Goal: Navigation & Orientation: Find specific page/section

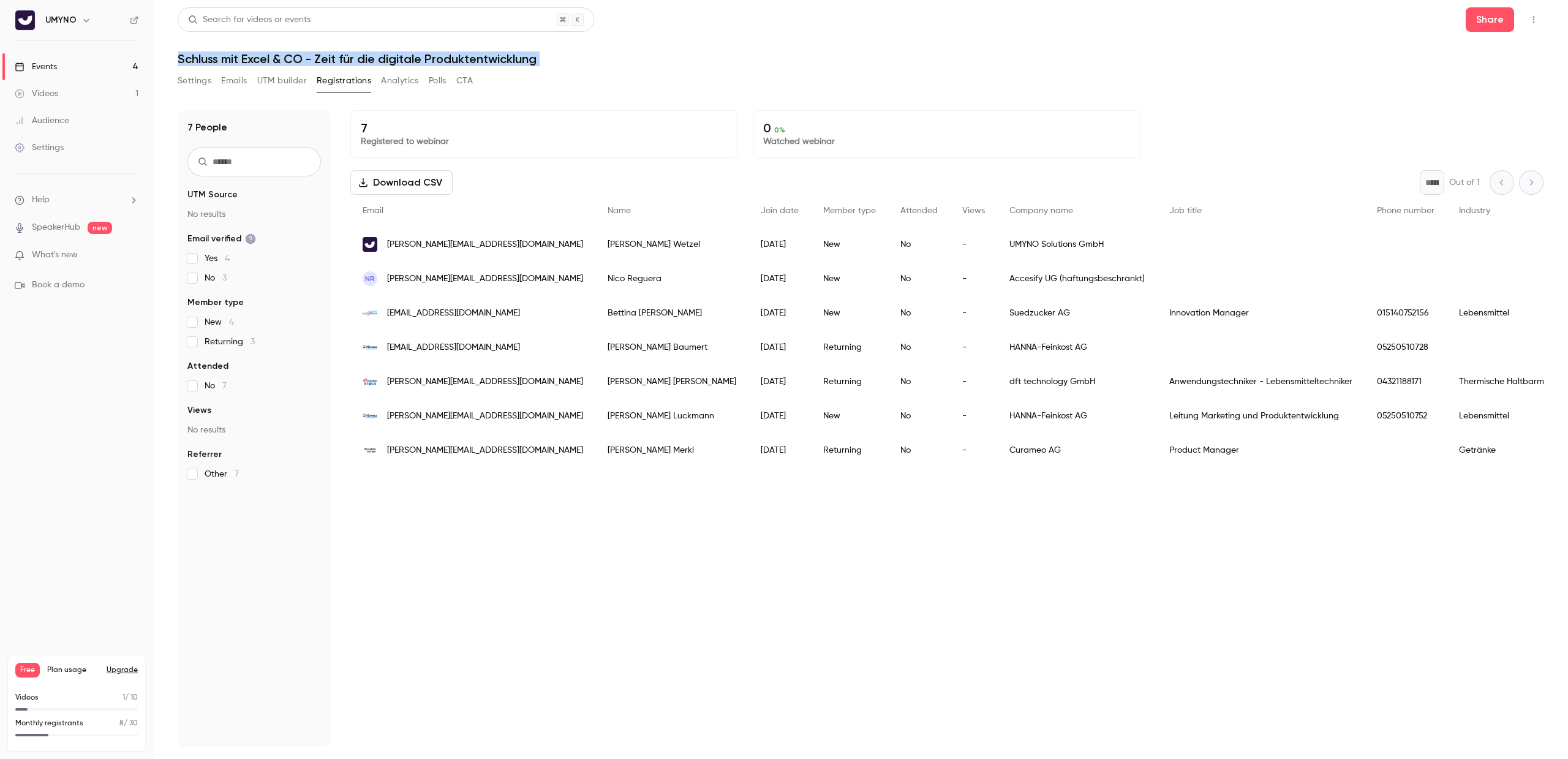
click at [392, 79] on button "Analytics" at bounding box center [400, 80] width 38 height 20
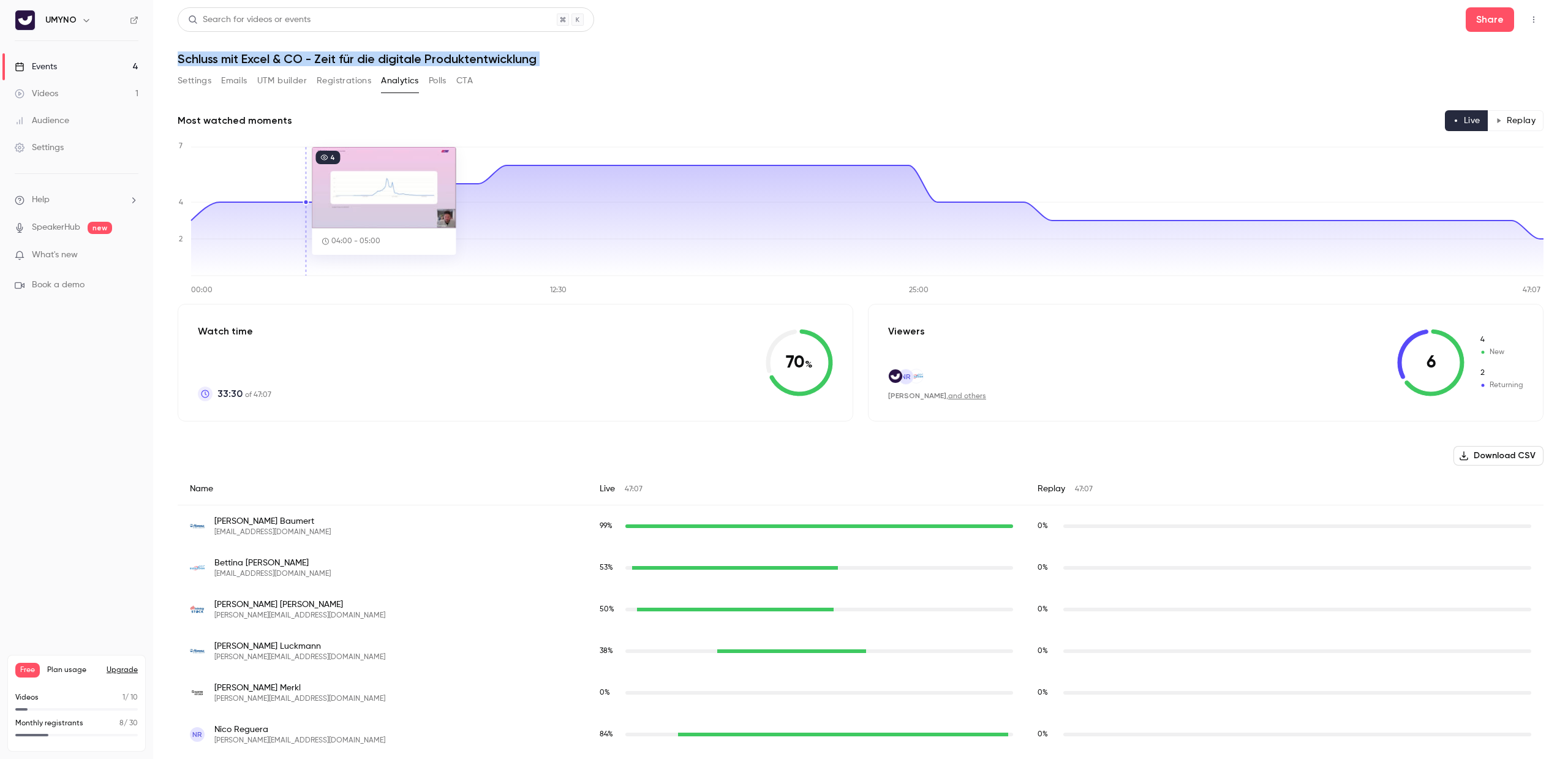
click at [202, 85] on button "Settings" at bounding box center [194, 80] width 34 height 20
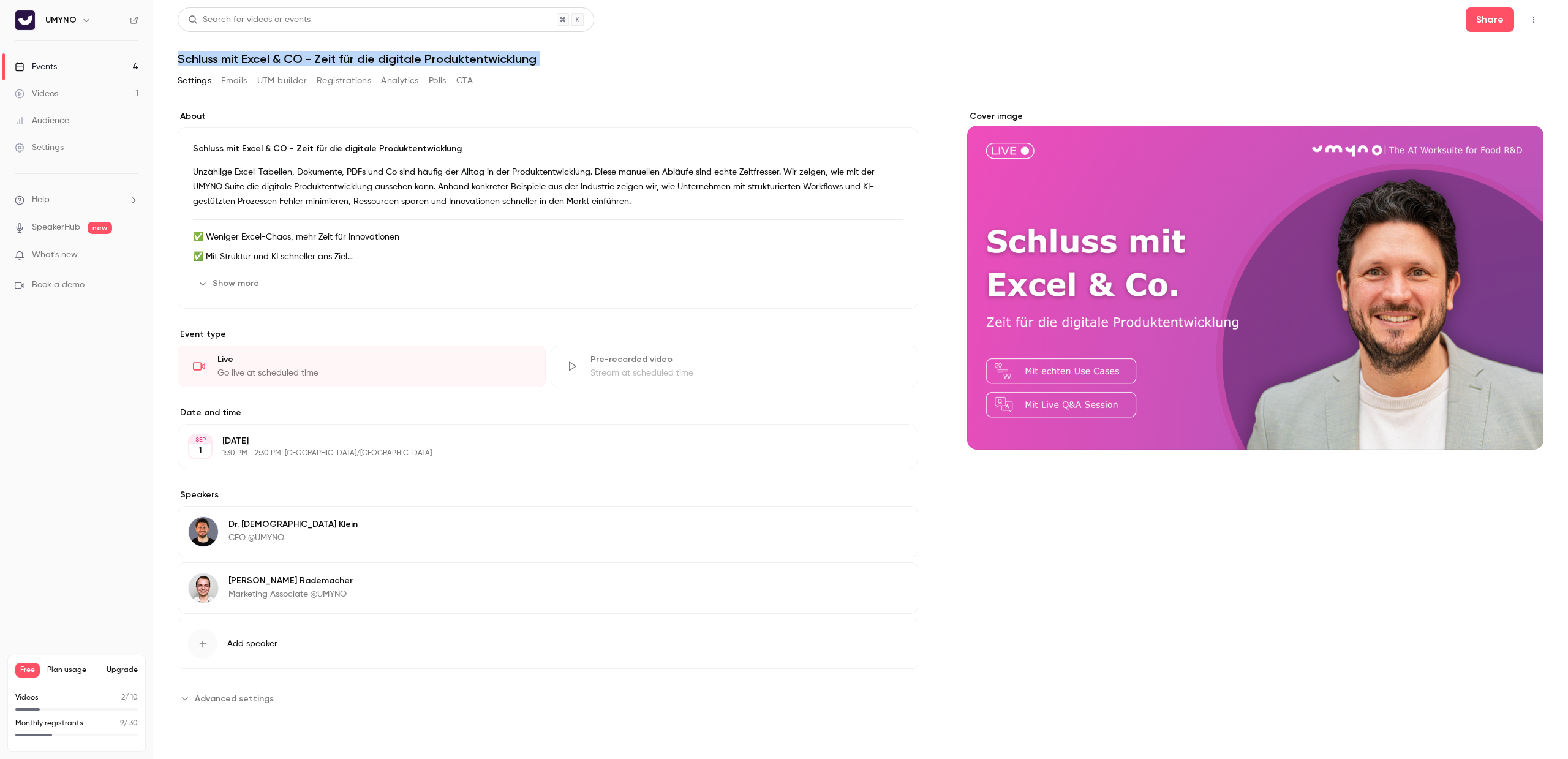
click at [242, 81] on button "Emails" at bounding box center [234, 80] width 26 height 20
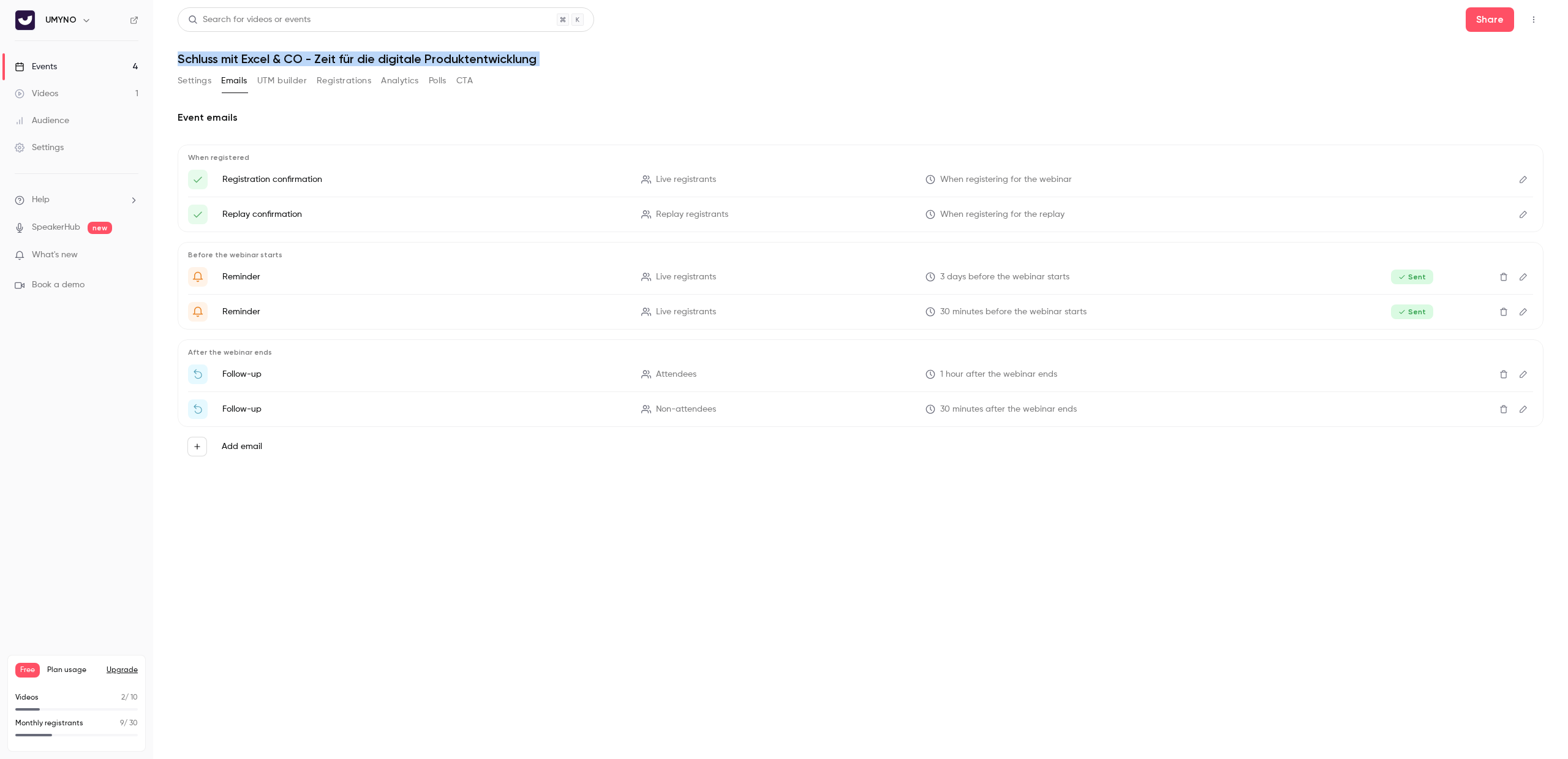
click at [195, 77] on button "Settings" at bounding box center [194, 80] width 34 height 20
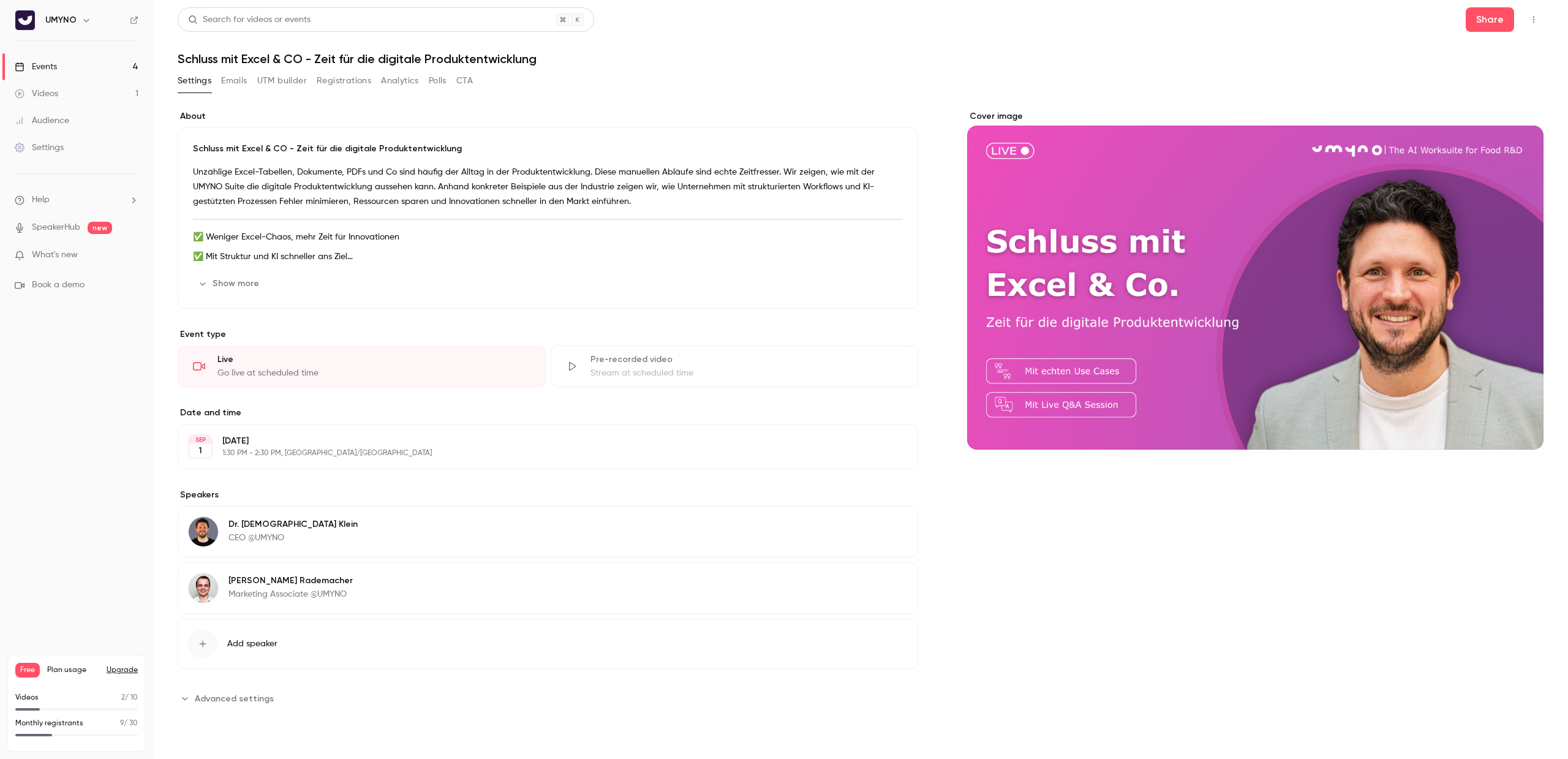
click at [353, 98] on div "About Schluss mit Excel & CO - Zeit für die digitale Produktentwicklung Unzähli…" at bounding box center [861, 416] width 1366 height 643
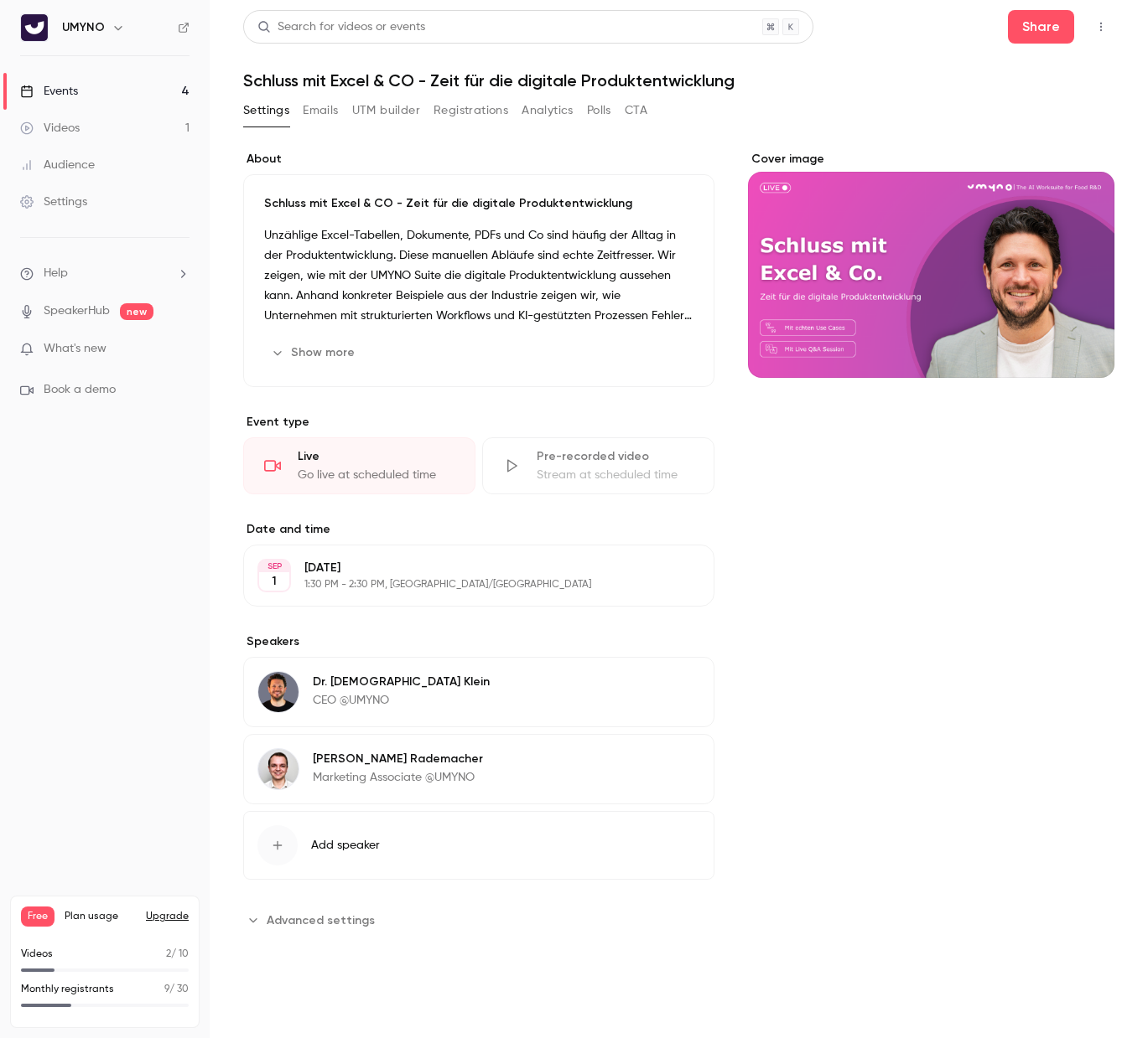
click at [109, 91] on link "Events 4" at bounding box center [105, 91] width 210 height 37
